Goal: Task Accomplishment & Management: Manage account settings

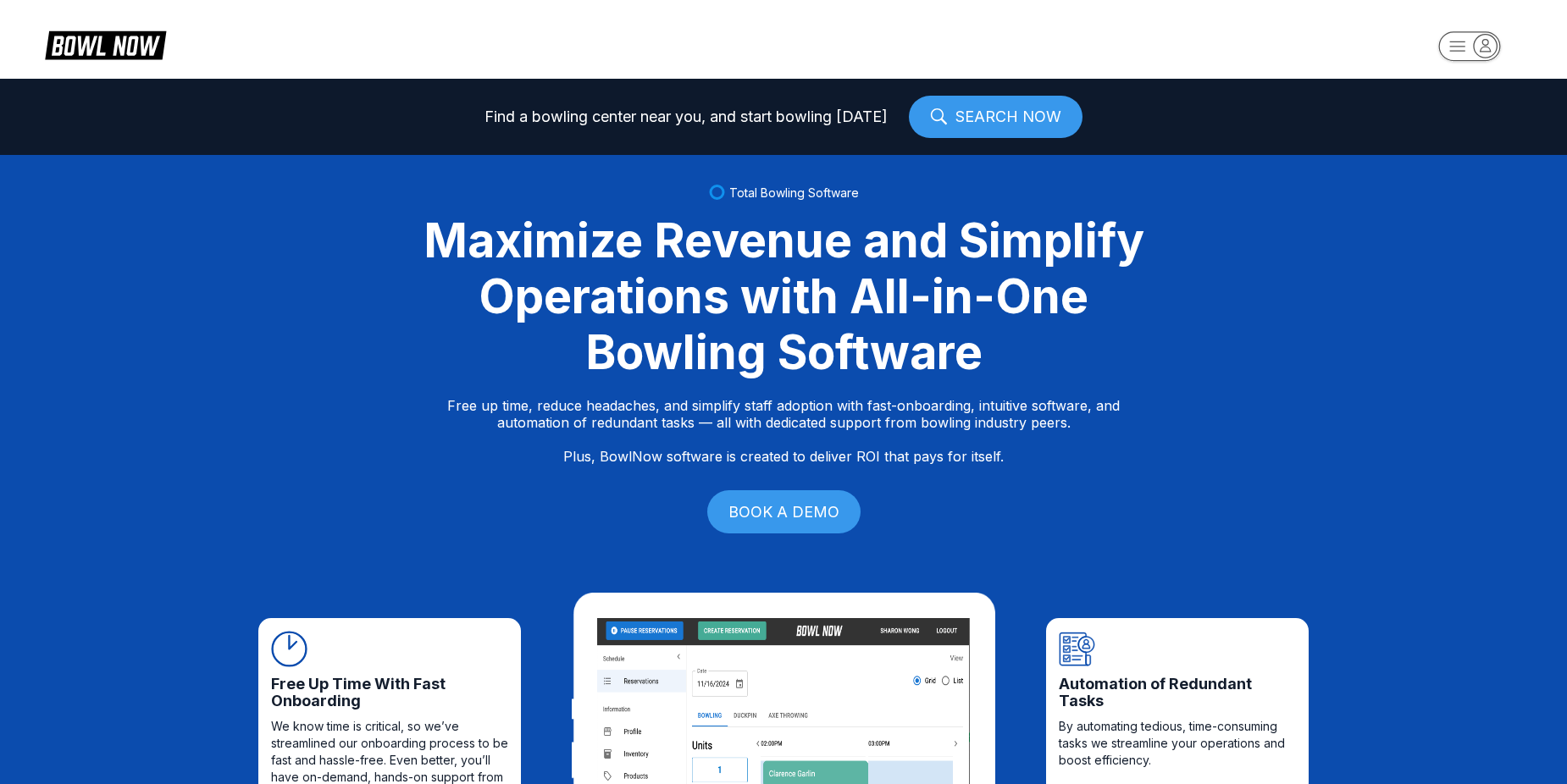
click at [1462, 51] on icon "button" at bounding box center [1458, 46] width 16 height 9
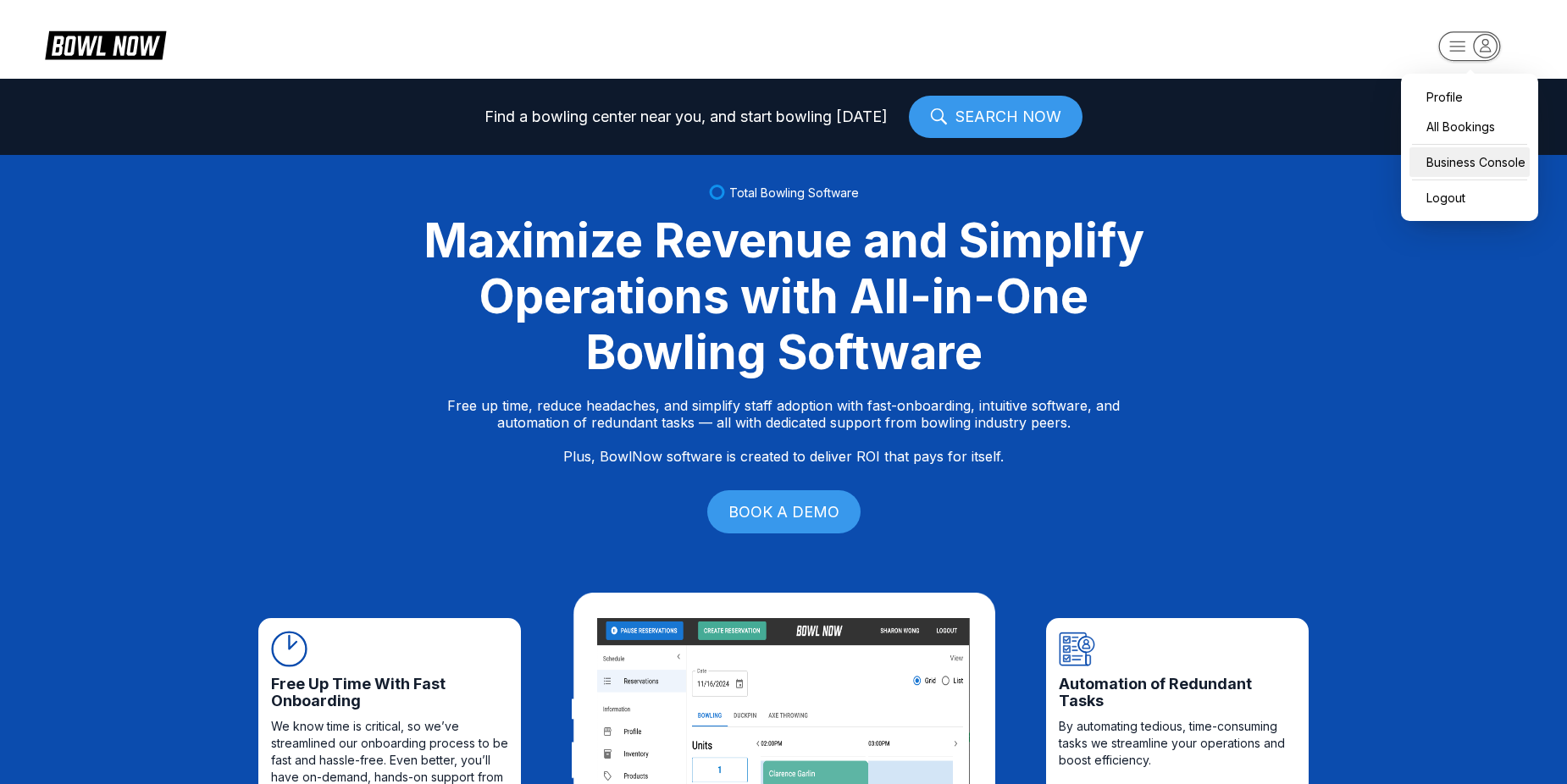
click at [1451, 156] on div "Business Console" at bounding box center [1469, 162] width 121 height 29
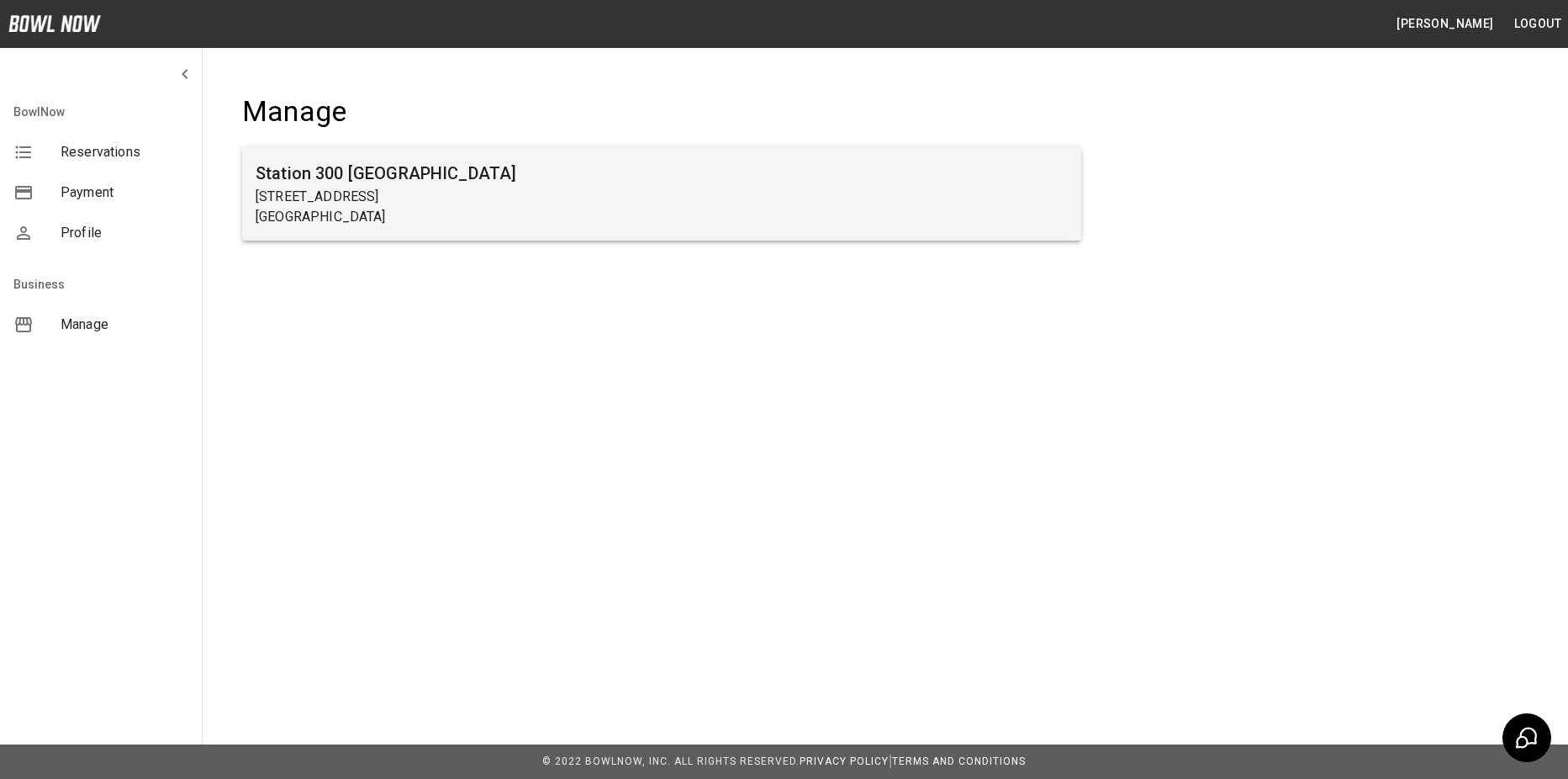
click at [1055, 161] on h6 "Station 300 [GEOGRAPHIC_DATA]" at bounding box center [661, 173] width 812 height 27
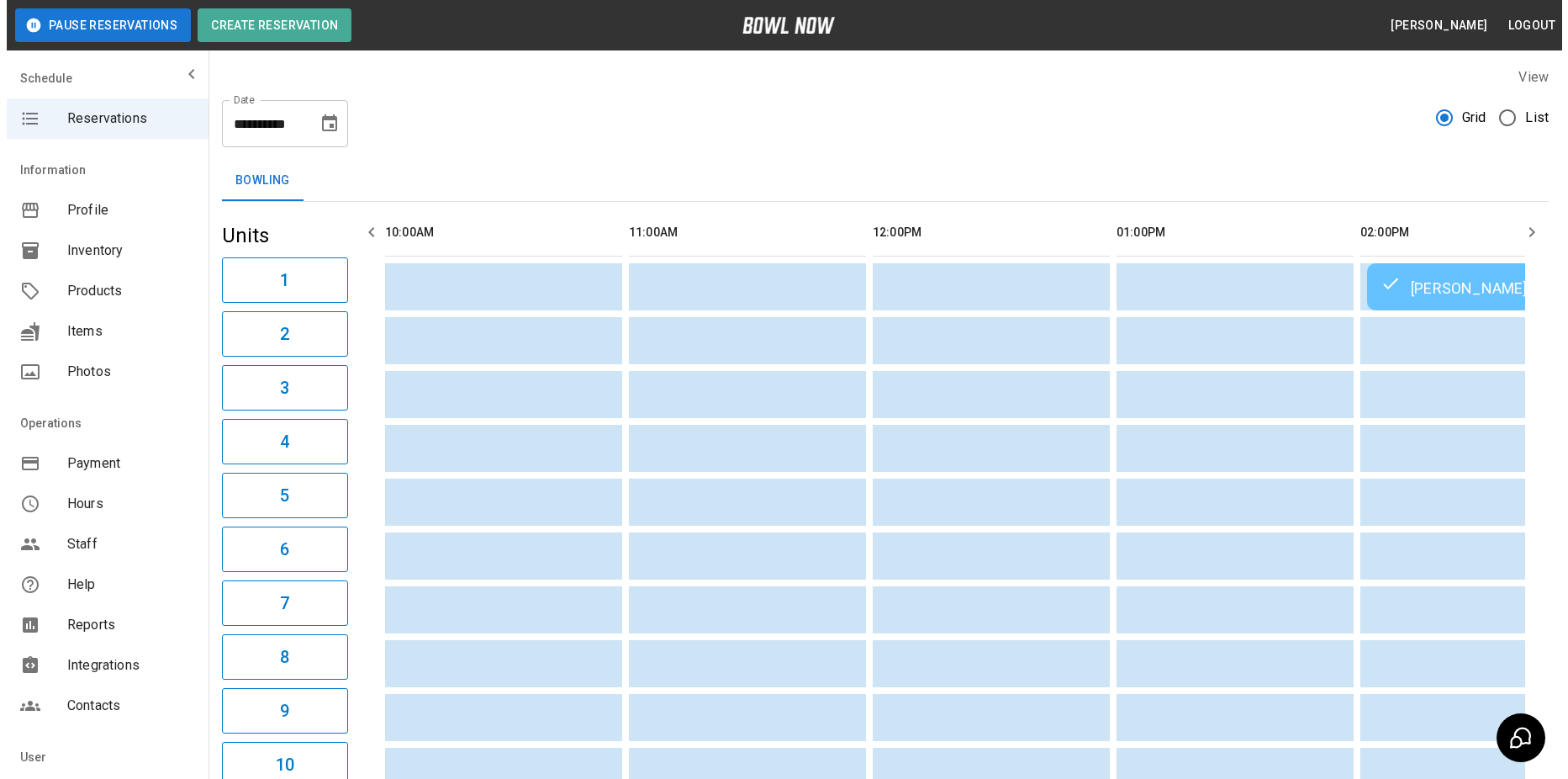
scroll to position [0, 1950]
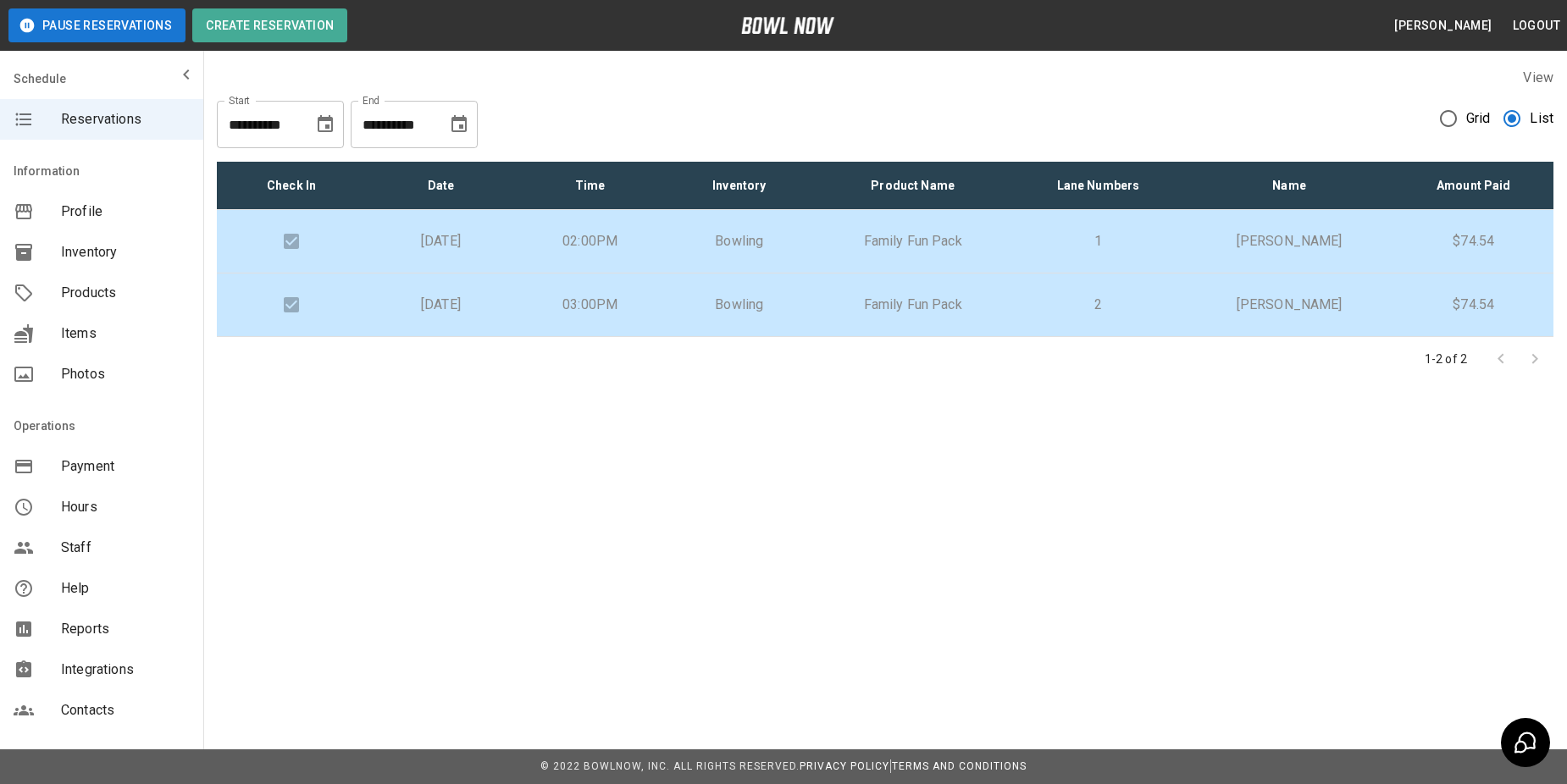
click at [1539, 99] on div "**********" at bounding box center [885, 118] width 1337 height 61
click at [1491, 121] on span "Grid" at bounding box center [1479, 119] width 25 height 20
